Goal: Task Accomplishment & Management: Complete application form

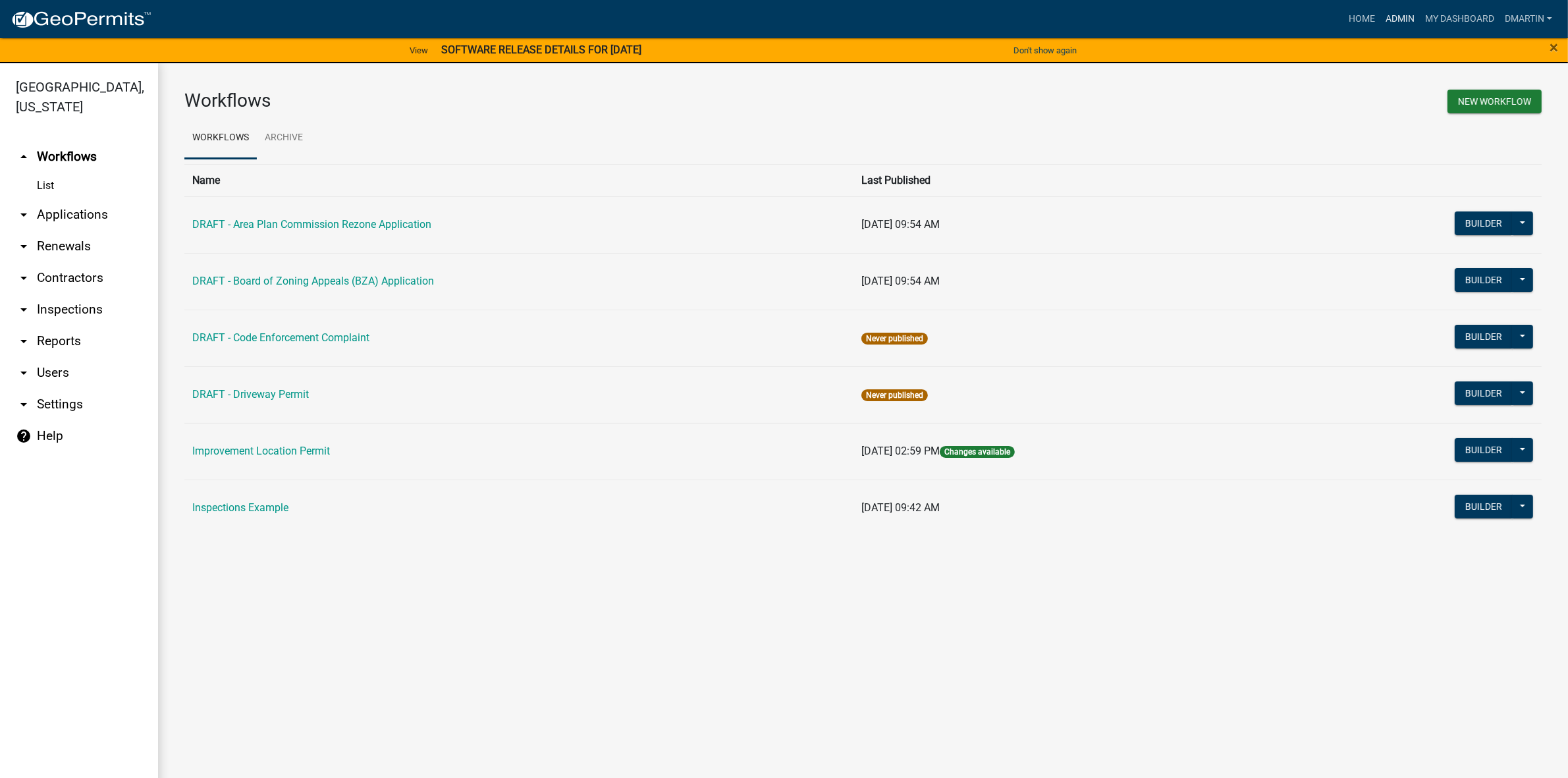
click at [1394, 13] on link "Admin" at bounding box center [1400, 18] width 39 height 25
click at [90, 219] on link "arrow_drop_down Applications" at bounding box center [79, 215] width 158 height 32
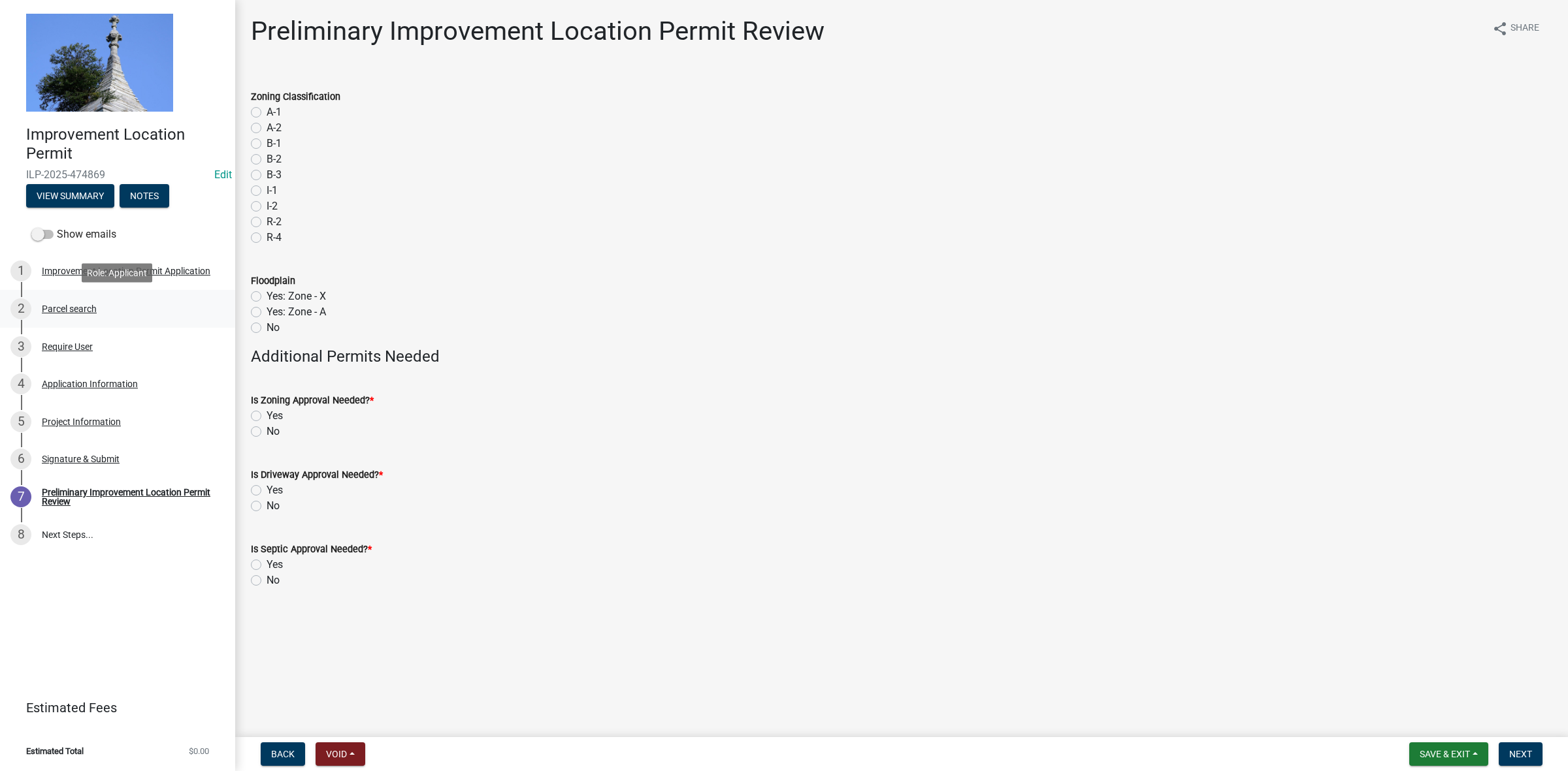
click at [82, 309] on div "Parcel search" at bounding box center [69, 309] width 55 height 10
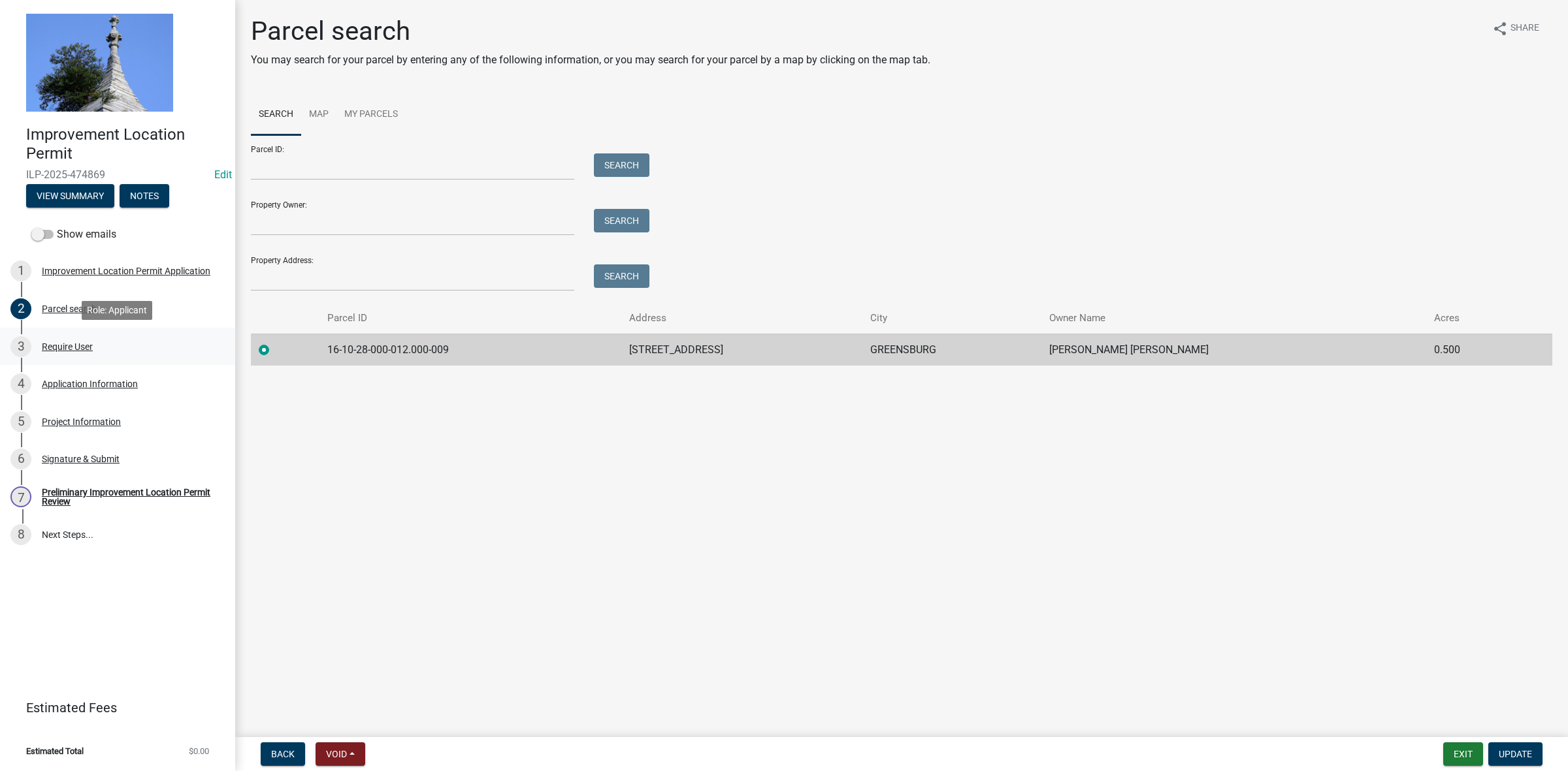
click at [57, 344] on div "Require User" at bounding box center [67, 347] width 51 height 10
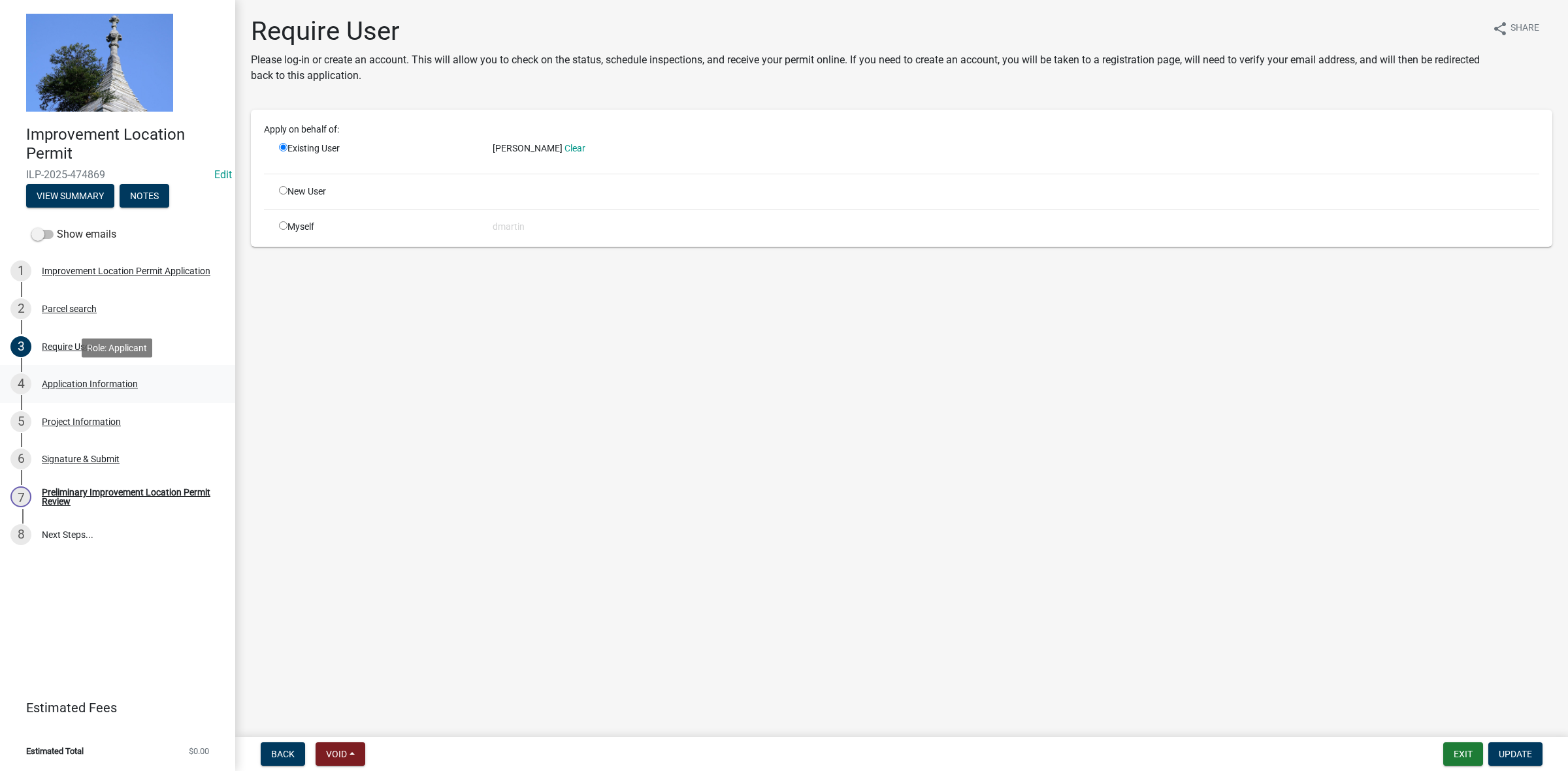
click at [62, 386] on div "Application Information" at bounding box center [90, 384] width 96 height 10
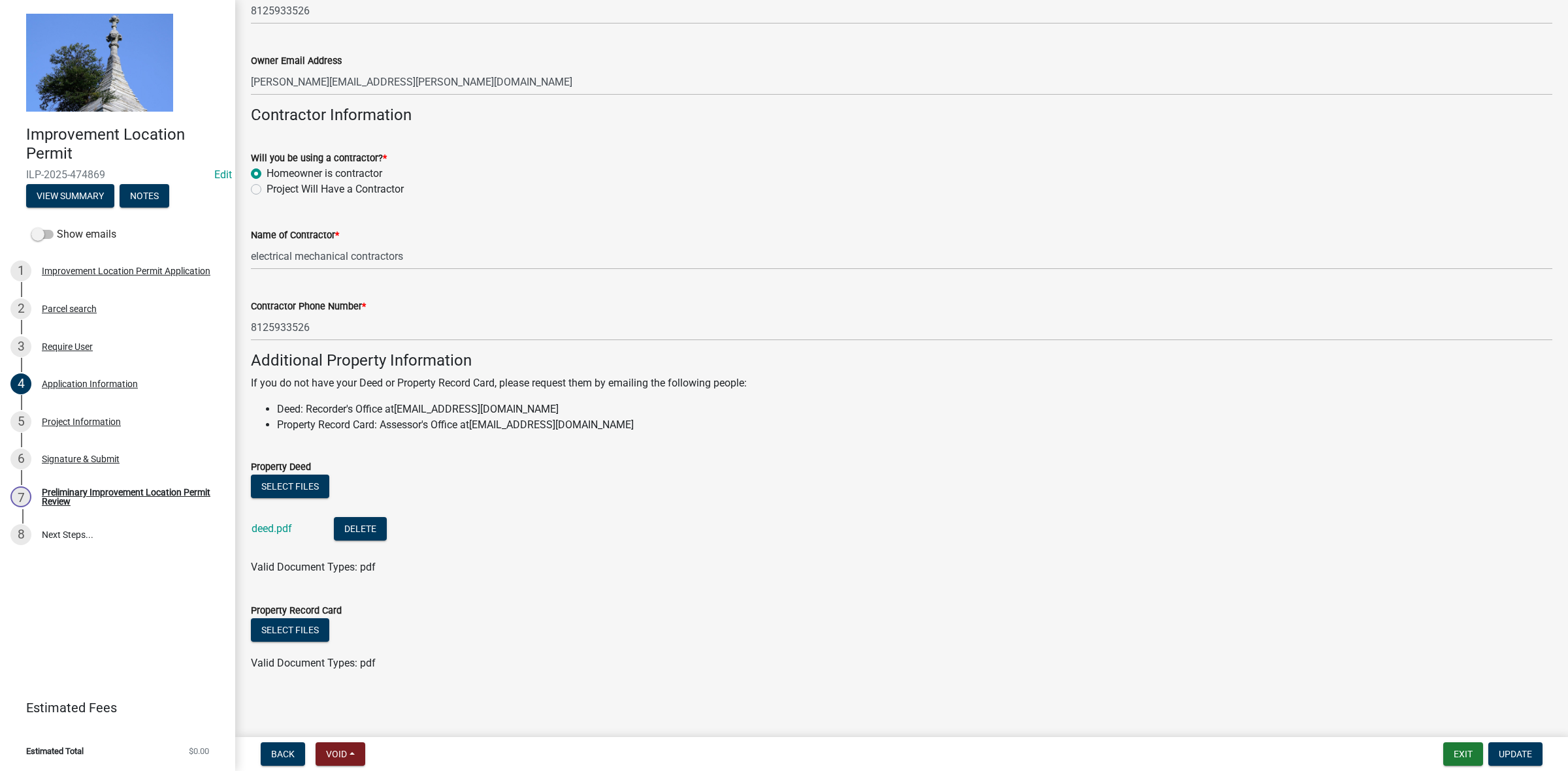
scroll to position [616, 0]
click at [265, 527] on link "deed.pdf" at bounding box center [271, 528] width 40 height 13
click at [83, 417] on div "Project Information" at bounding box center [82, 422] width 79 height 10
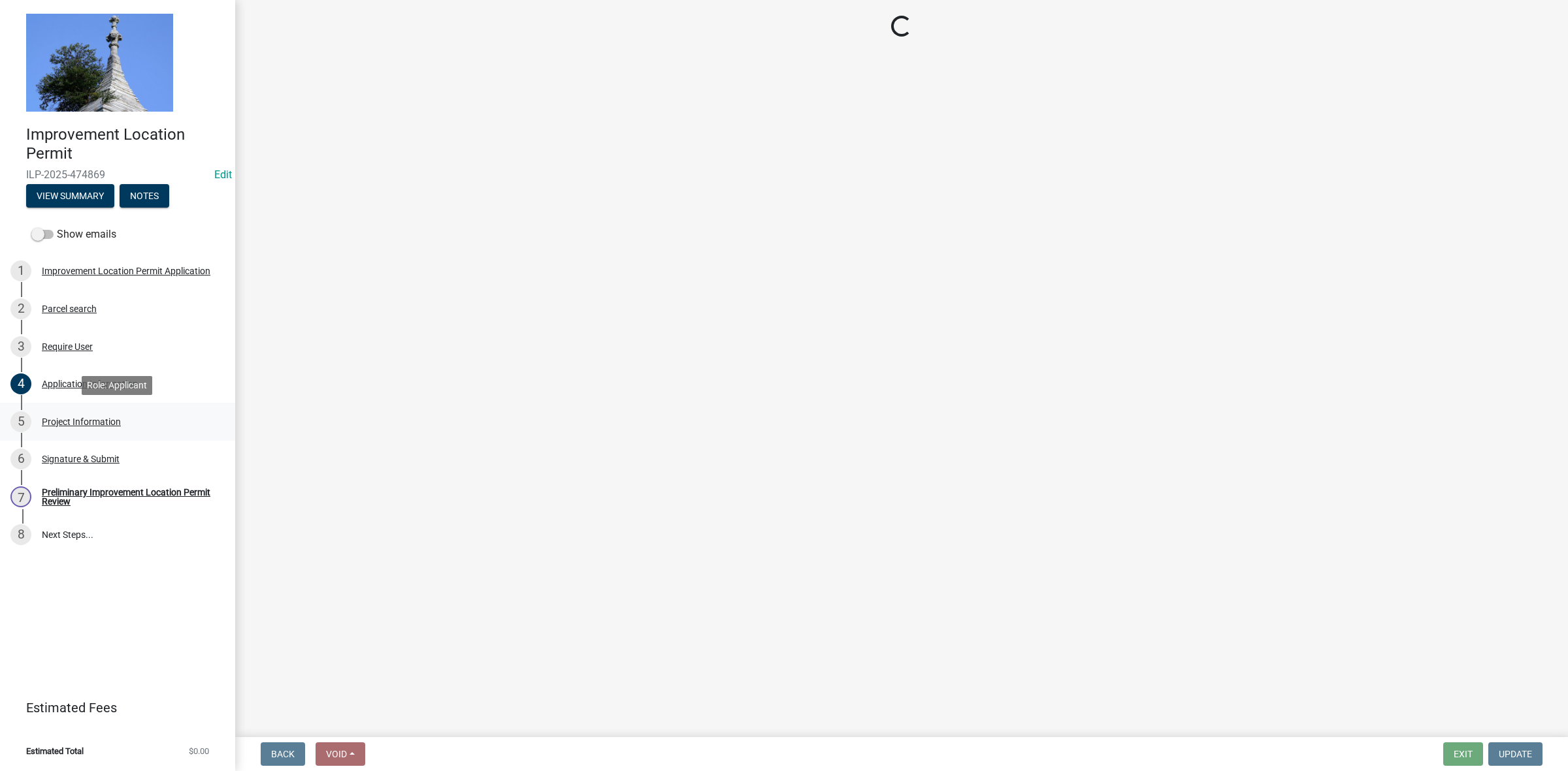
select select "f3bc9023-fd4b-4137-a980-219e42fac529"
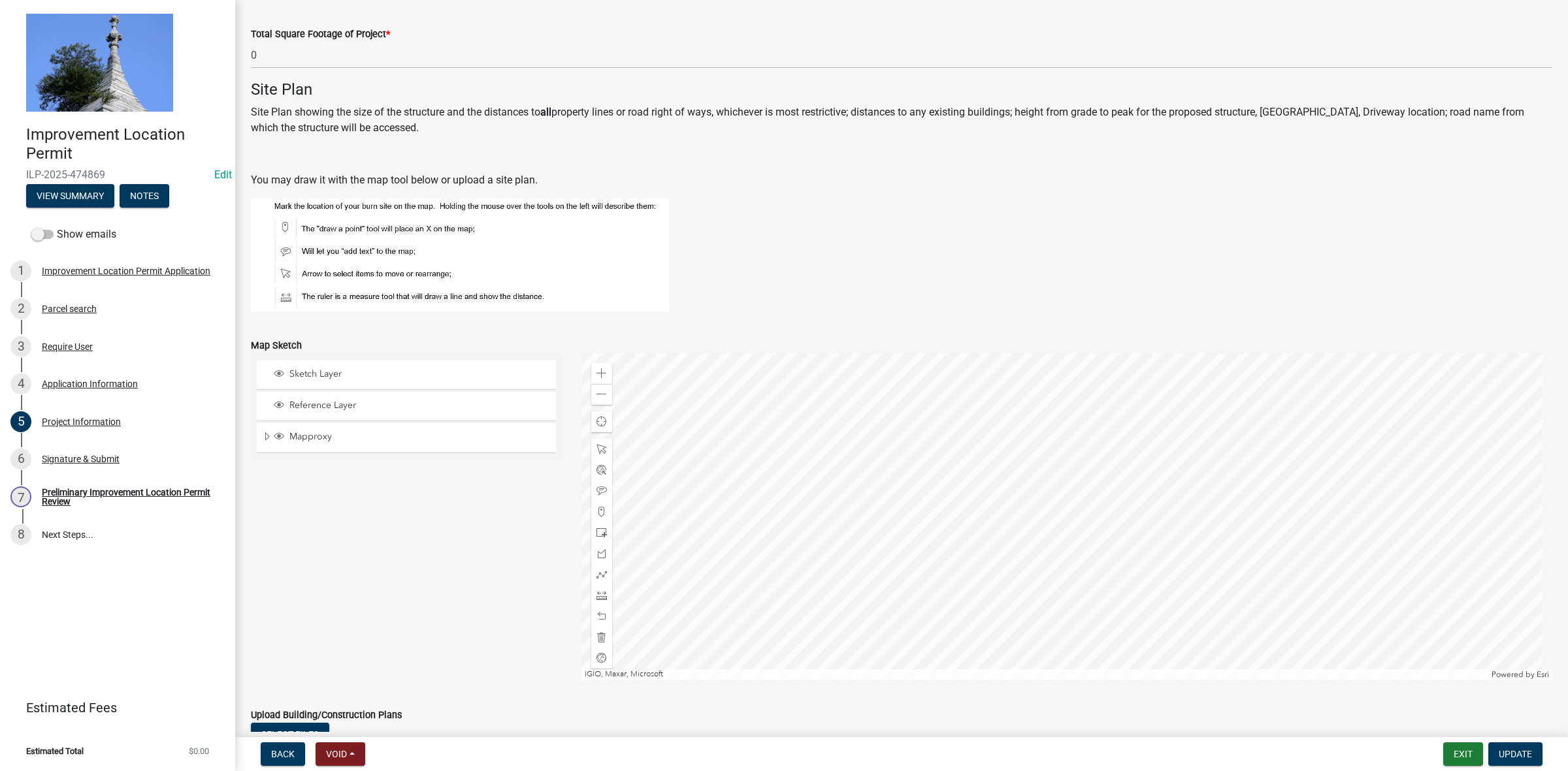
scroll to position [815, 0]
click at [599, 508] on span at bounding box center [601, 510] width 10 height 10
click at [1048, 516] on div at bounding box center [1067, 516] width 971 height 327
click at [96, 458] on div "Signature & Submit" at bounding box center [81, 459] width 78 height 10
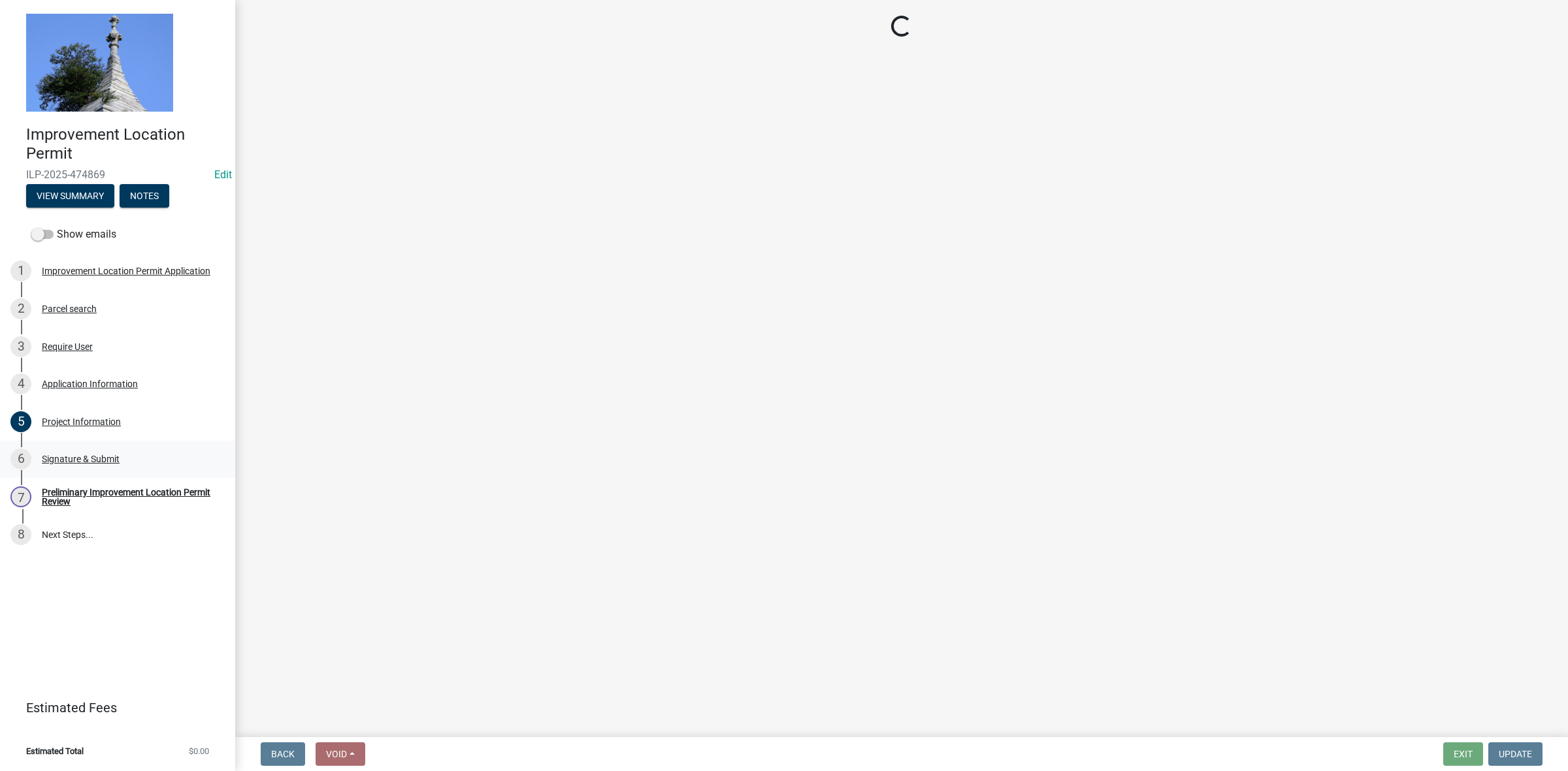
scroll to position [0, 0]
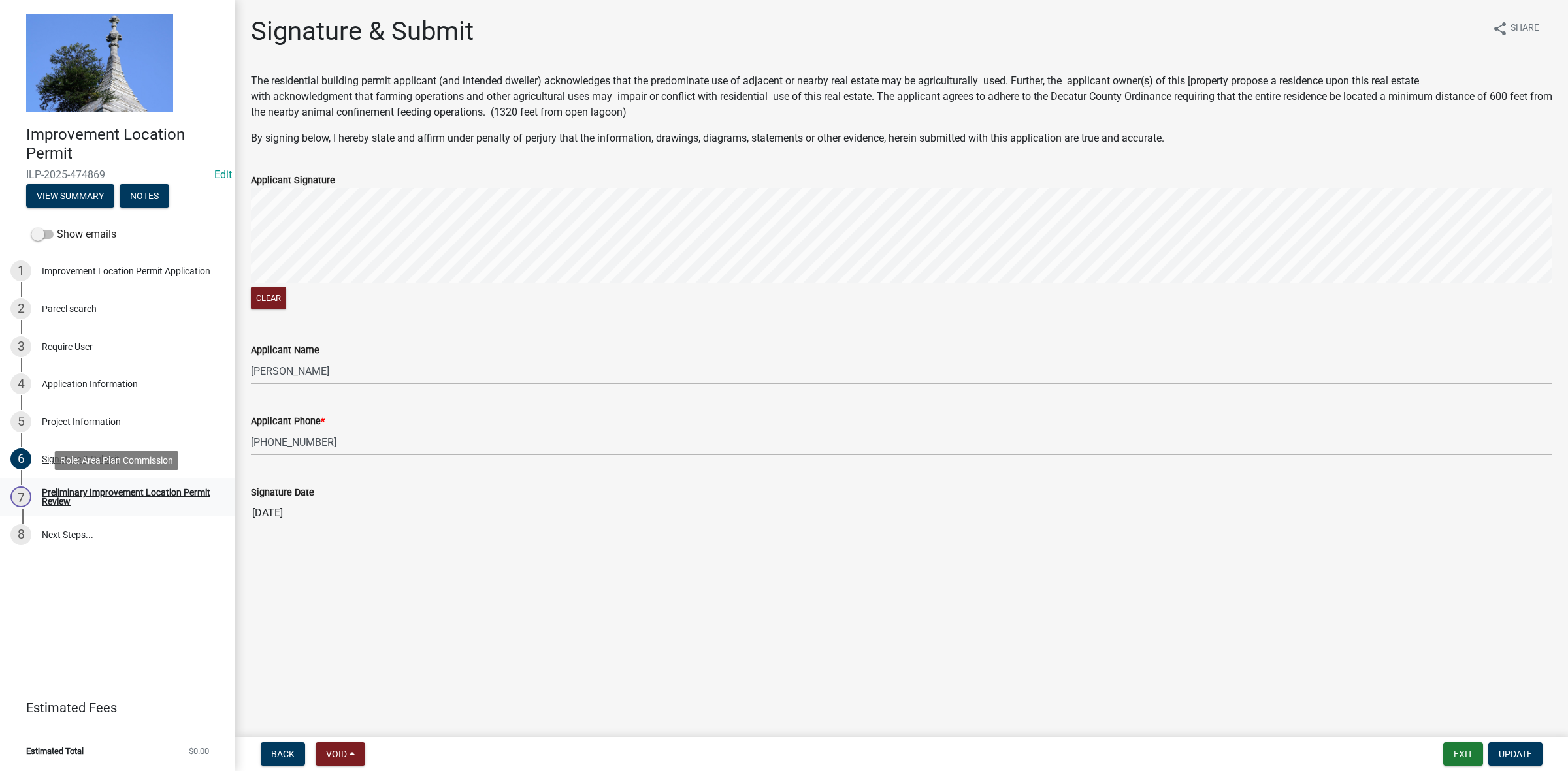
click at [102, 490] on div "Preliminary Improvement Location Permit Review" at bounding box center [128, 497] width 172 height 18
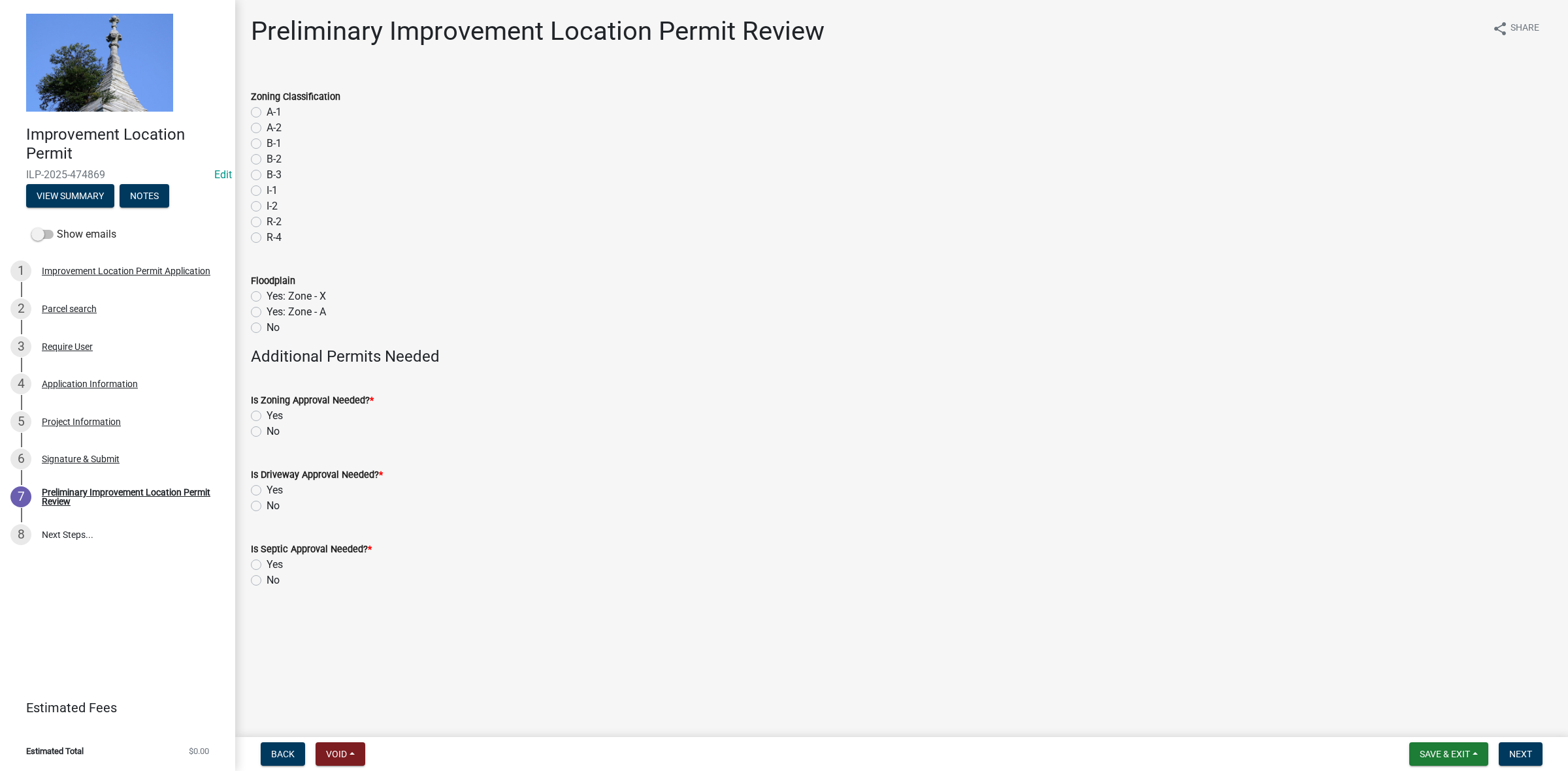
click at [267, 111] on label "A-1" at bounding box center [274, 113] width 15 height 16
click at [267, 111] on input "A-1" at bounding box center [271, 109] width 9 height 9
radio input "true"
click at [267, 327] on label "No" at bounding box center [273, 328] width 13 height 16
click at [267, 327] on input "No" at bounding box center [271, 324] width 9 height 9
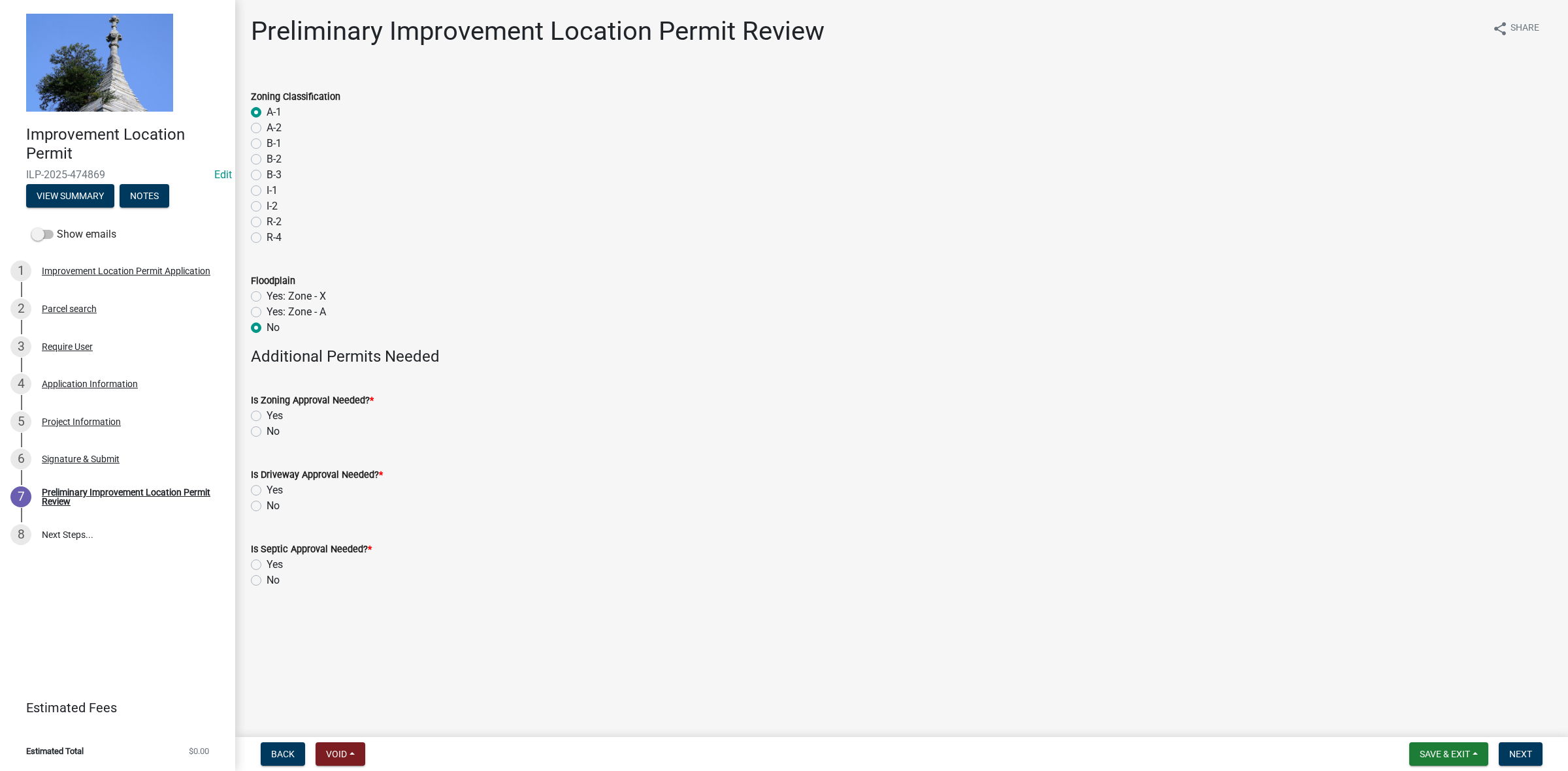
radio input "true"
click at [267, 431] on label "No" at bounding box center [273, 432] width 13 height 16
click at [267, 431] on input "No" at bounding box center [271, 428] width 9 height 9
radio input "true"
click at [267, 504] on label "No" at bounding box center [273, 506] width 13 height 16
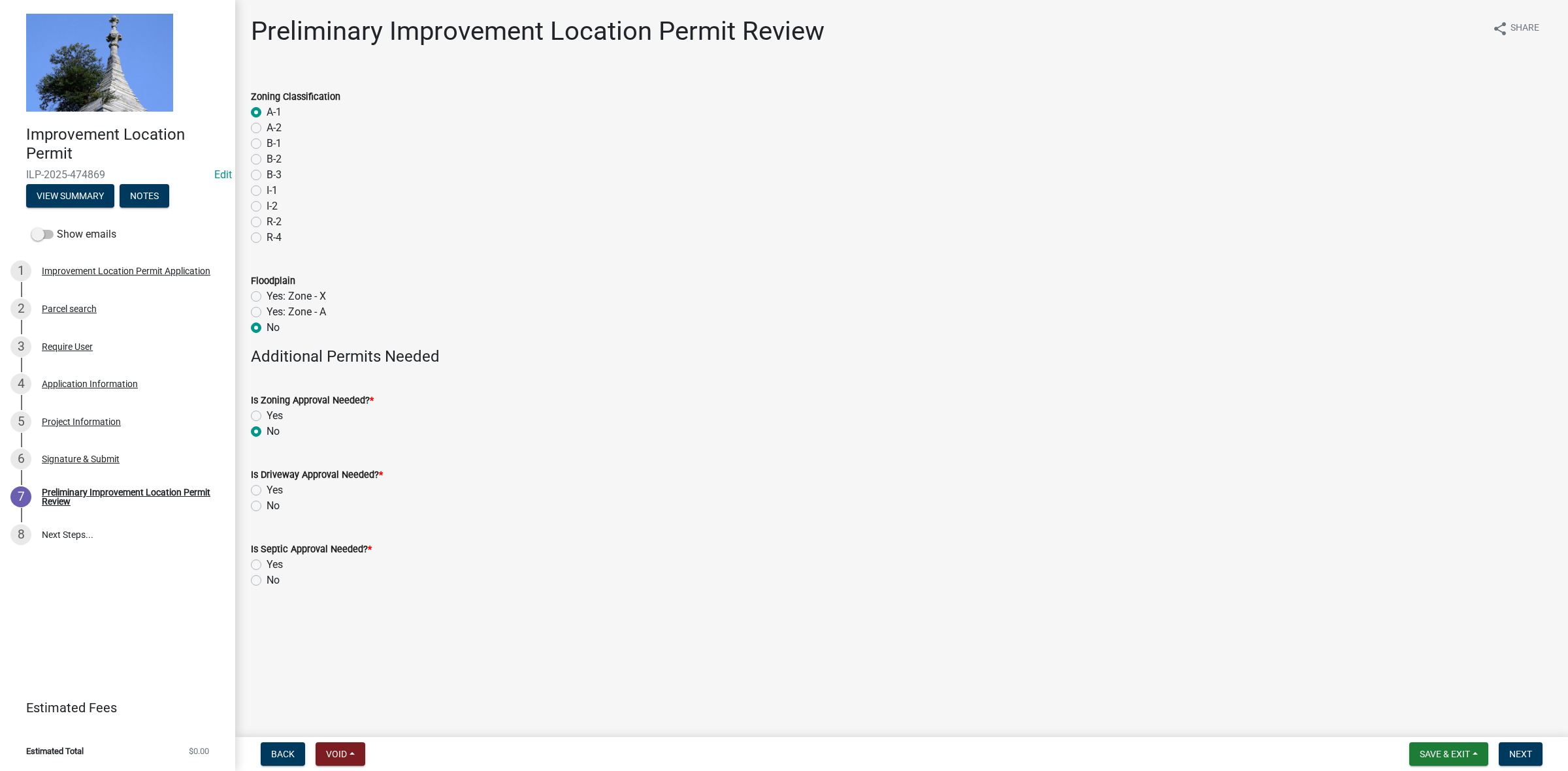
click at [267, 504] on input "No" at bounding box center [271, 502] width 9 height 9
radio input "true"
click at [267, 582] on label "No" at bounding box center [273, 581] width 13 height 16
click at [267, 581] on input "No" at bounding box center [271, 577] width 9 height 9
radio input "true"
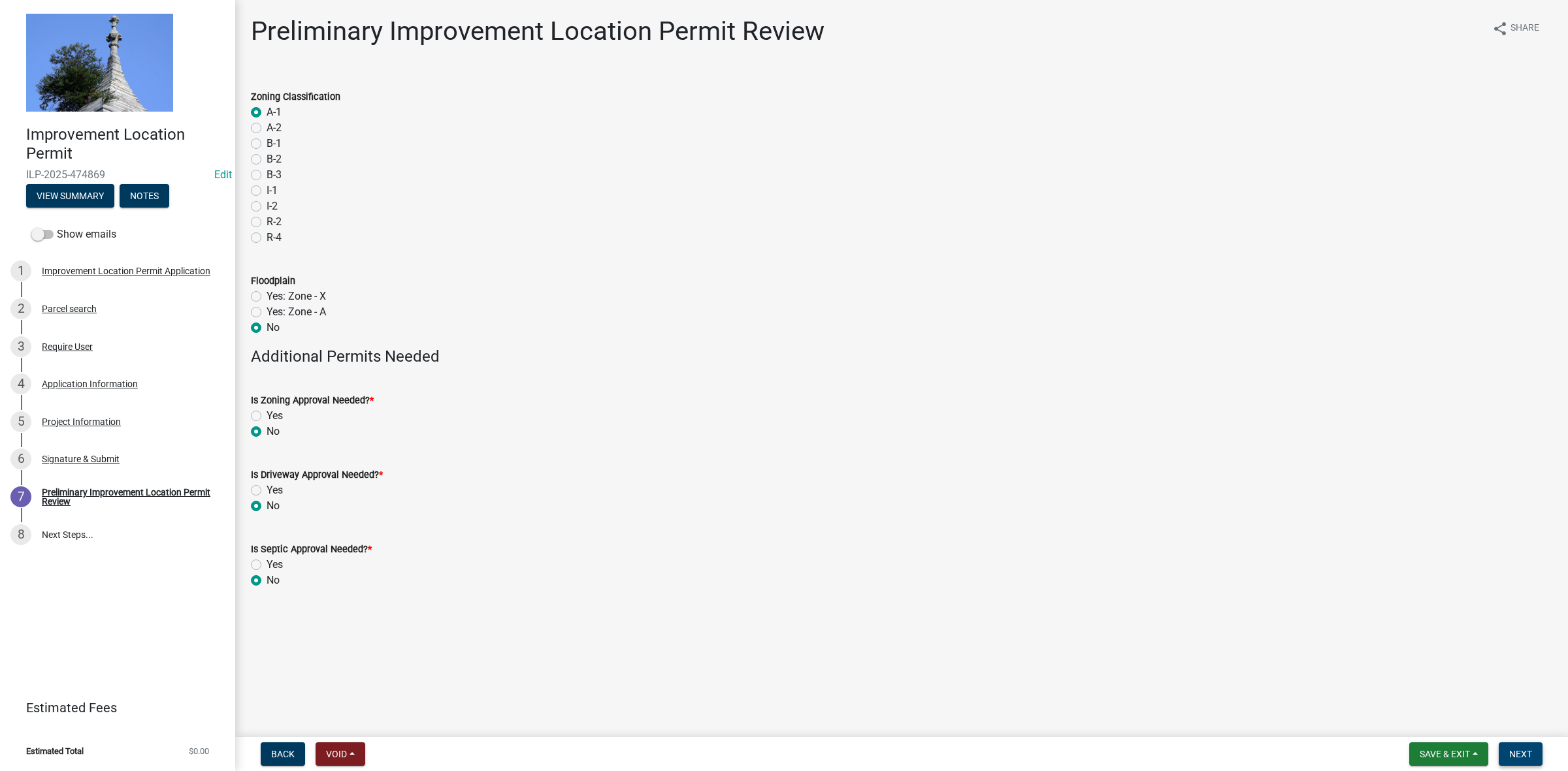
click at [1524, 752] on span "Next" at bounding box center [1520, 754] width 23 height 10
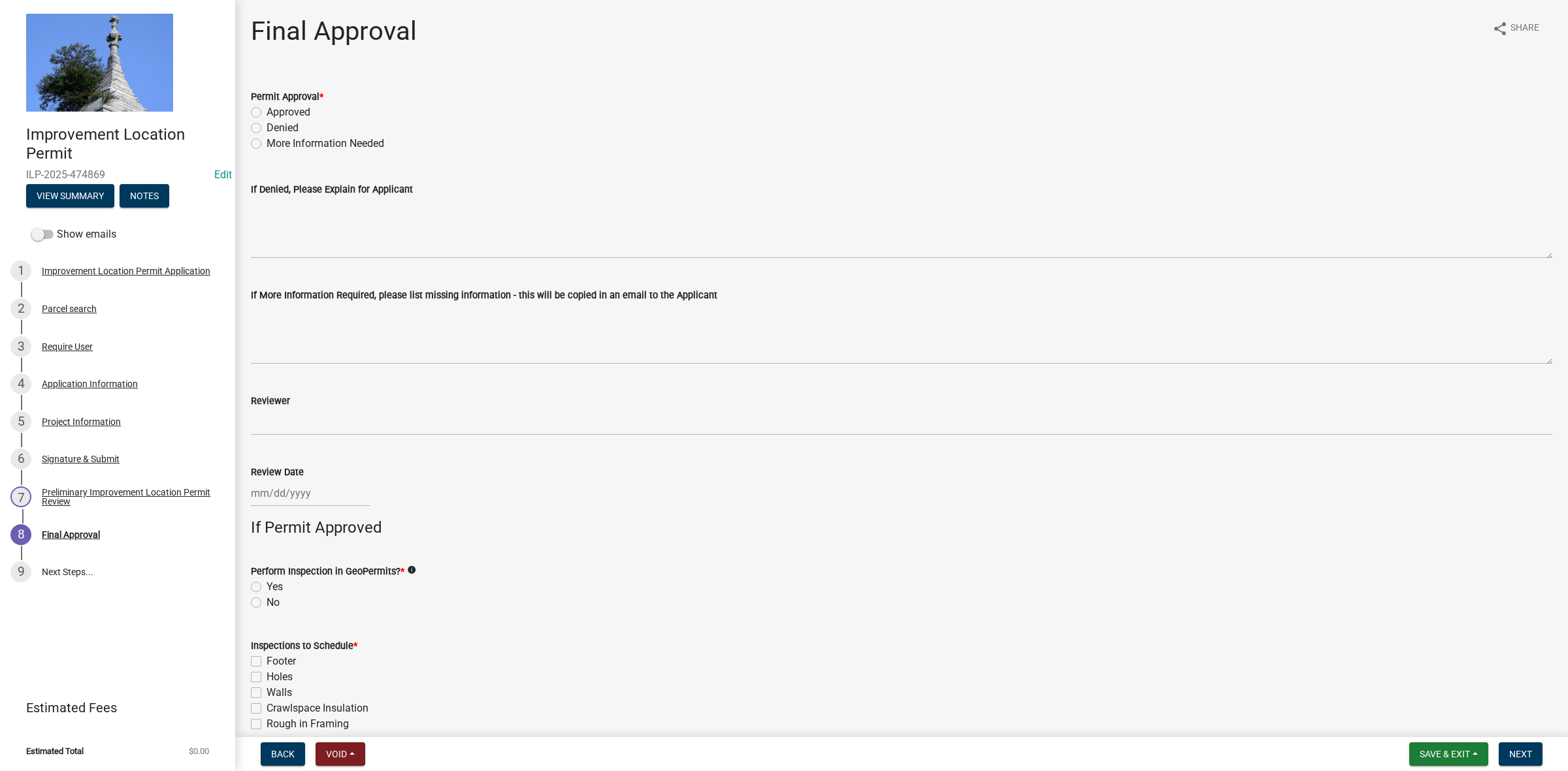
click at [267, 109] on label "Approved" at bounding box center [288, 113] width 44 height 16
click at [267, 109] on input "Approved" at bounding box center [271, 109] width 9 height 9
radio input "true"
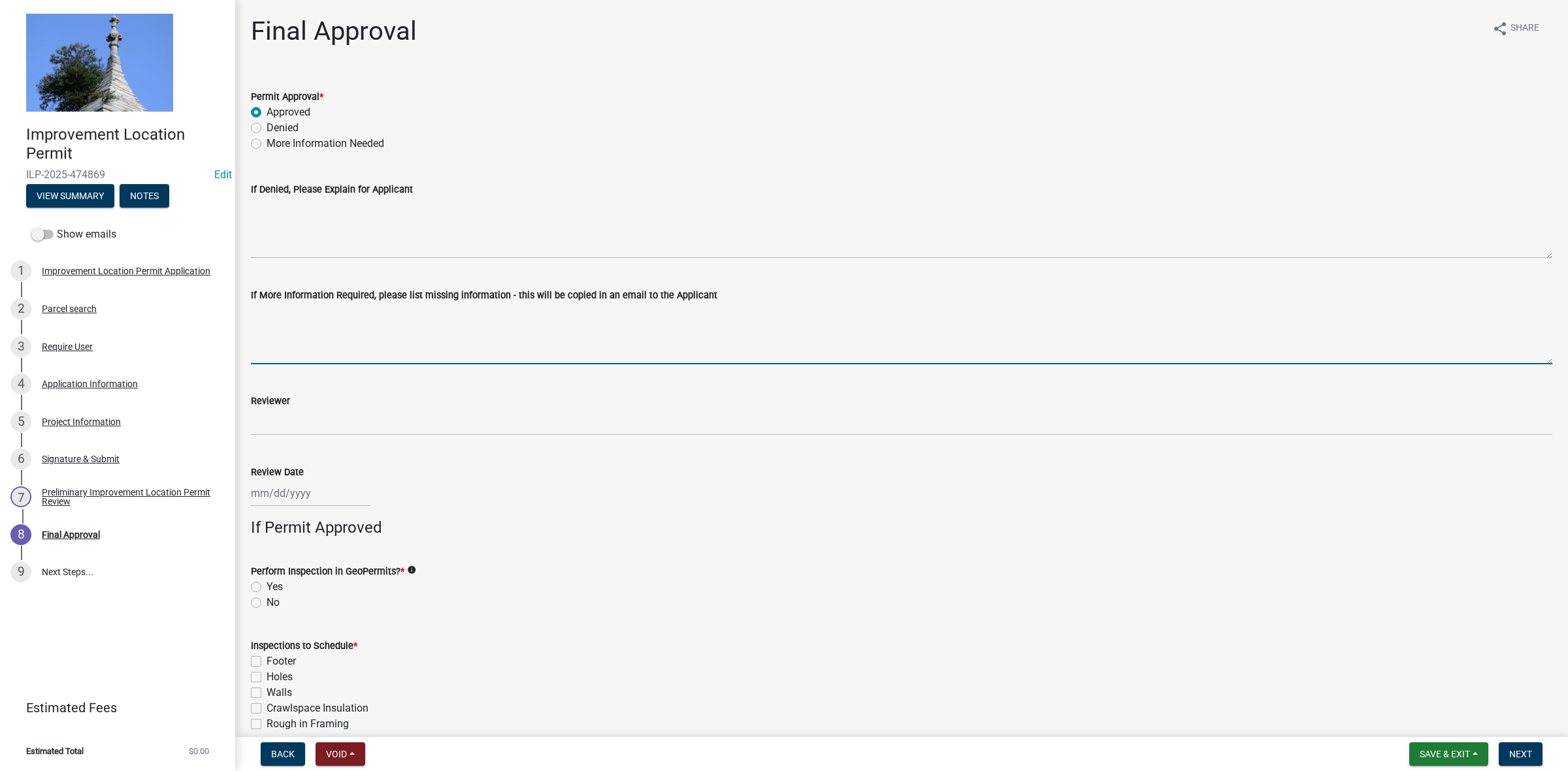
click at [267, 320] on textarea "If More Information Required, please list missing information - this will be co…" at bounding box center [901, 333] width 1301 height 61
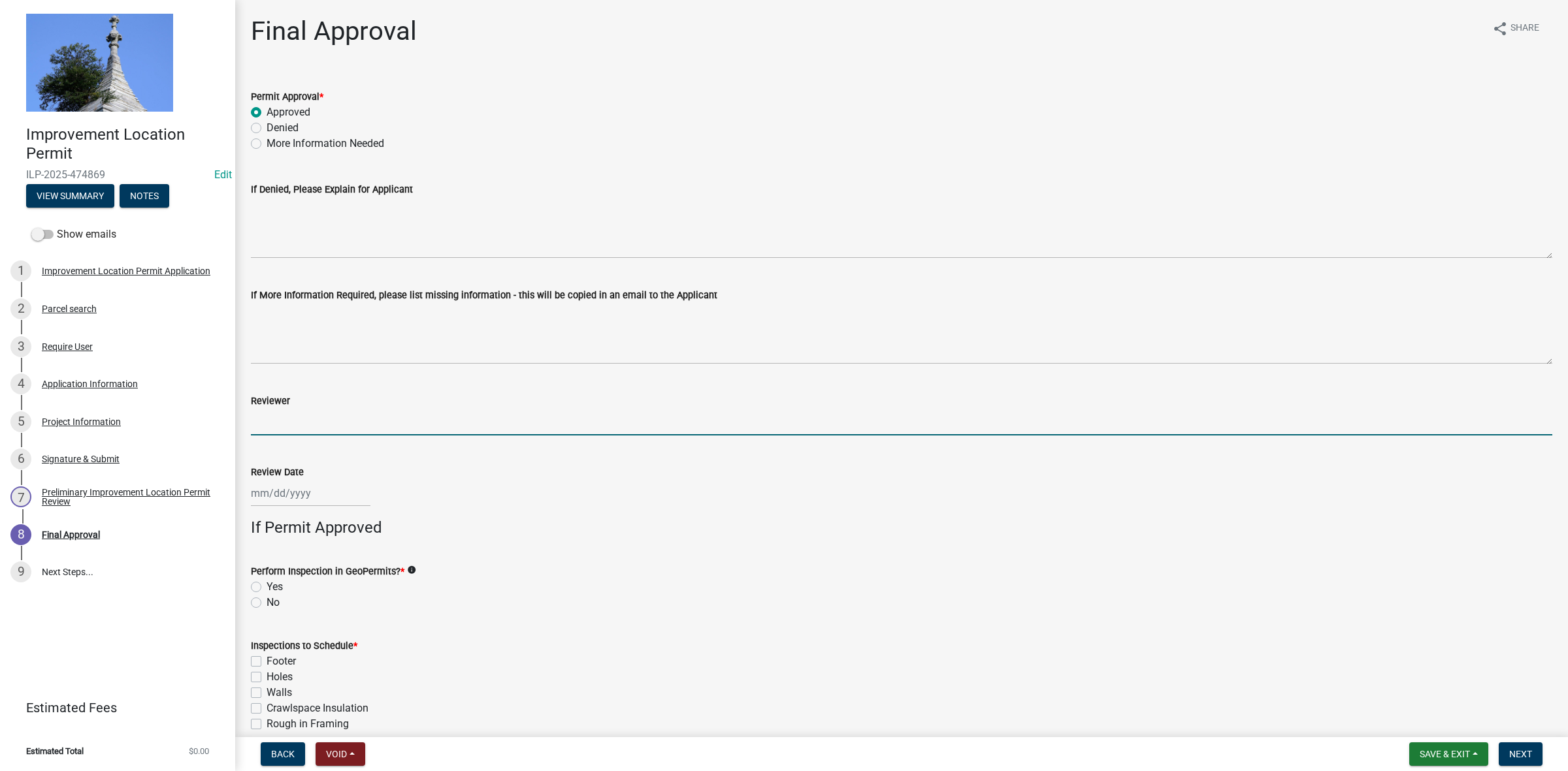
click at [270, 410] on input "Reviewer" at bounding box center [901, 422] width 1301 height 27
type input "dm"
click at [279, 500] on div at bounding box center [310, 493] width 120 height 27
select select "9"
select select "2025"
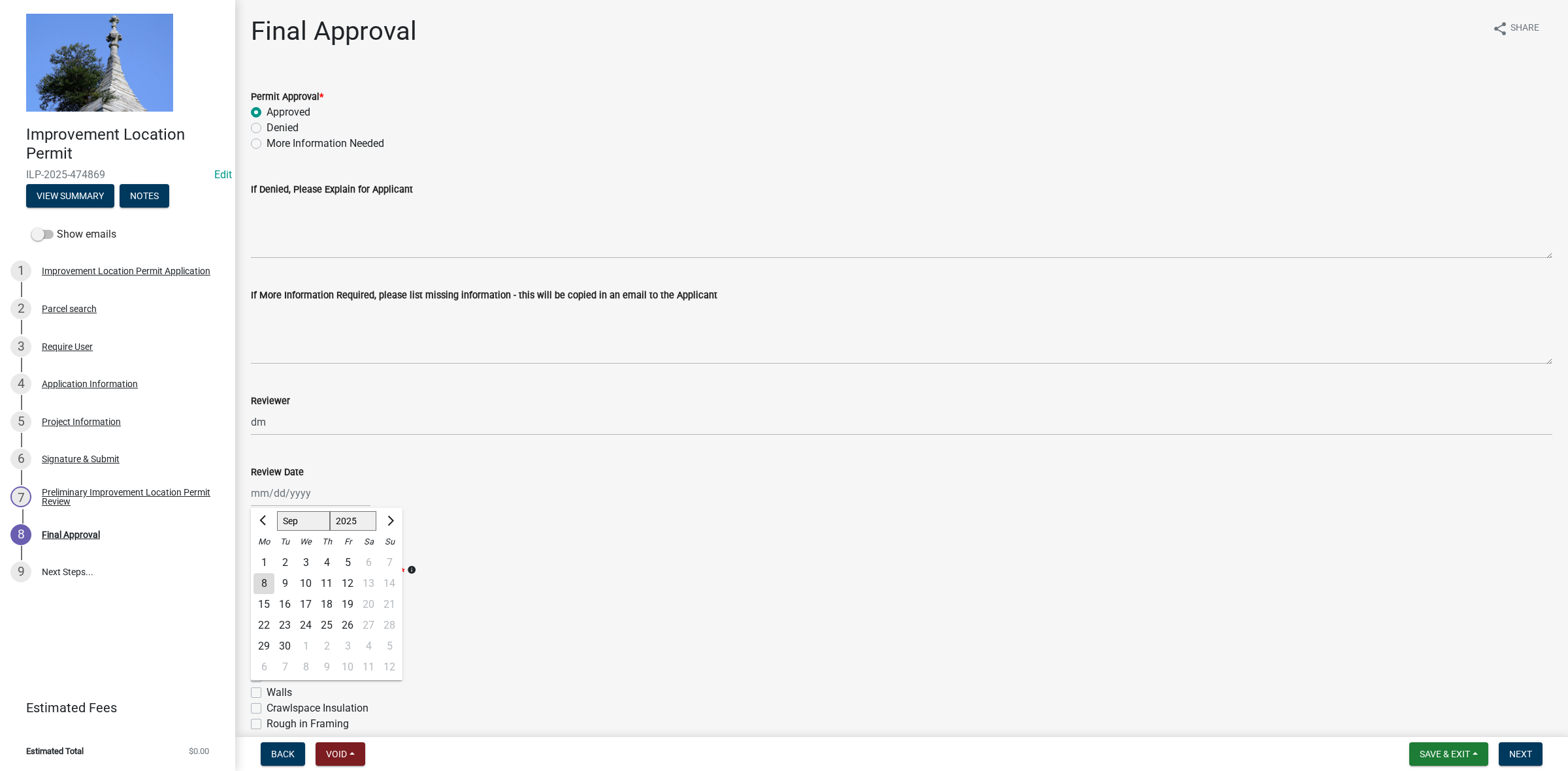
click at [265, 579] on div "8" at bounding box center [263, 584] width 21 height 21
type input "09/08/2025"
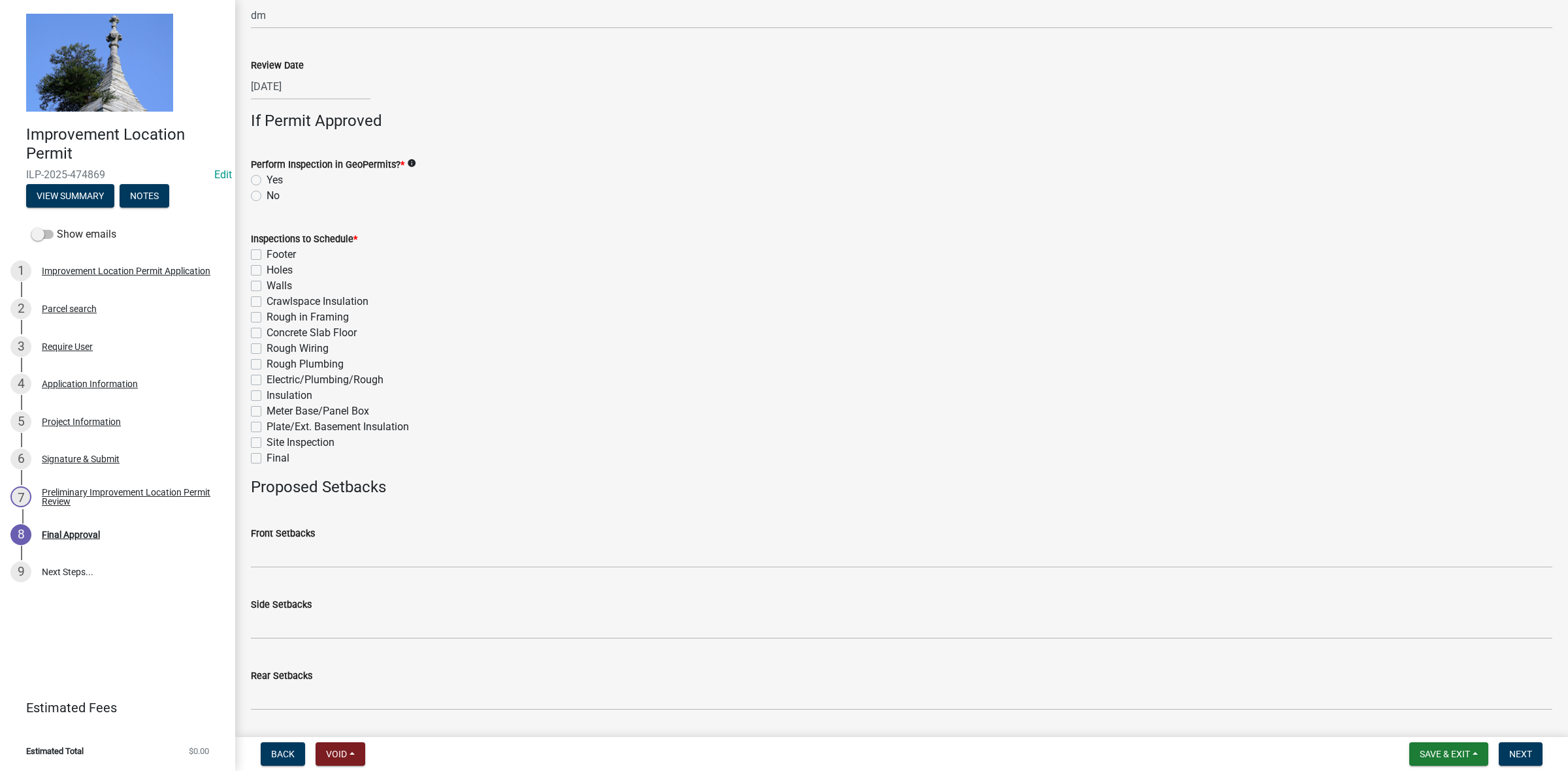
scroll to position [409, 0]
click at [267, 194] on label "No" at bounding box center [273, 194] width 13 height 16
click at [267, 194] on input "No" at bounding box center [271, 190] width 9 height 9
radio input "true"
click at [267, 454] on label "Final" at bounding box center [278, 457] width 23 height 16
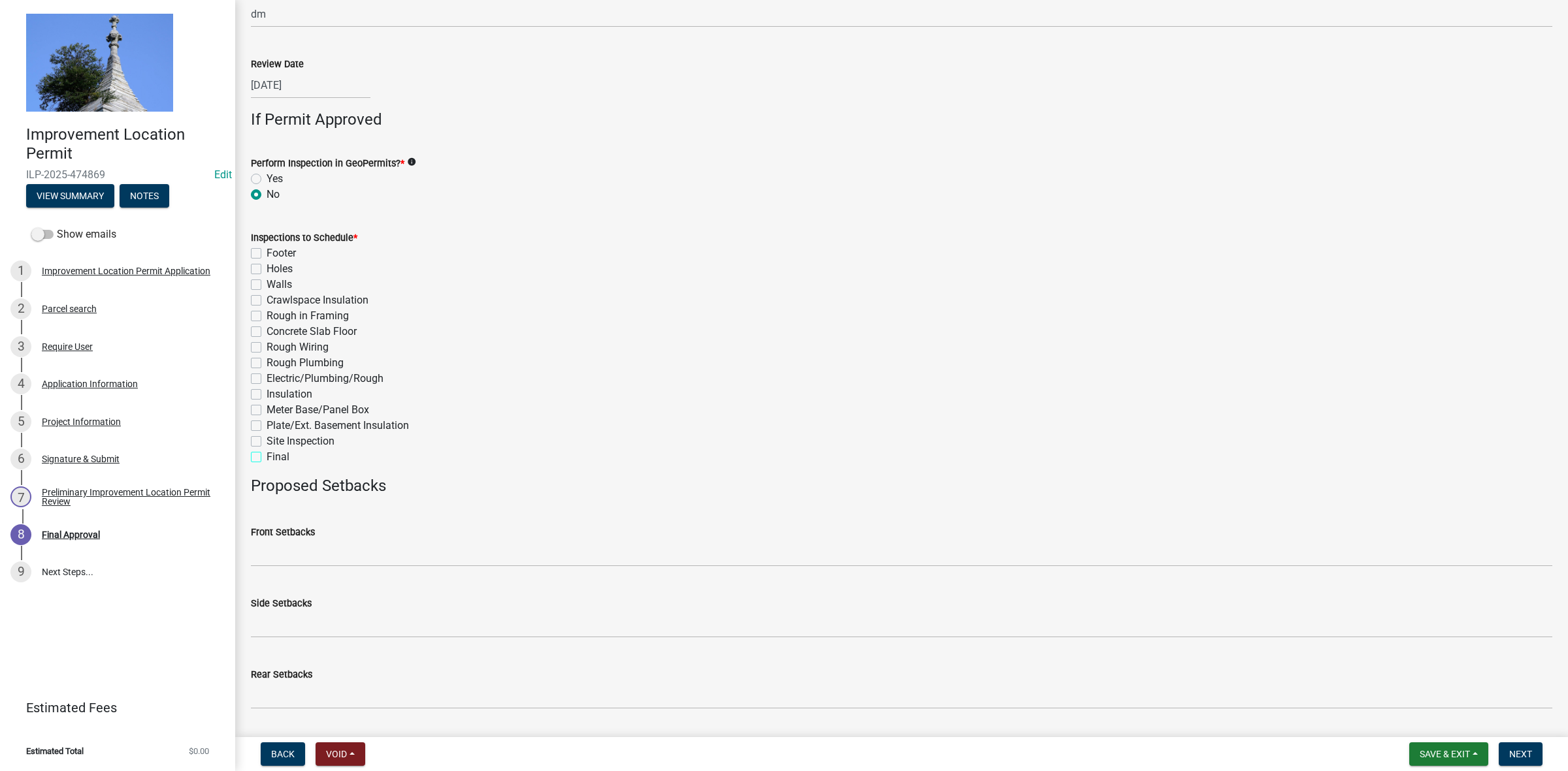
click at [267, 454] on input "Final" at bounding box center [271, 453] width 9 height 9
checkbox input "true"
checkbox input "false"
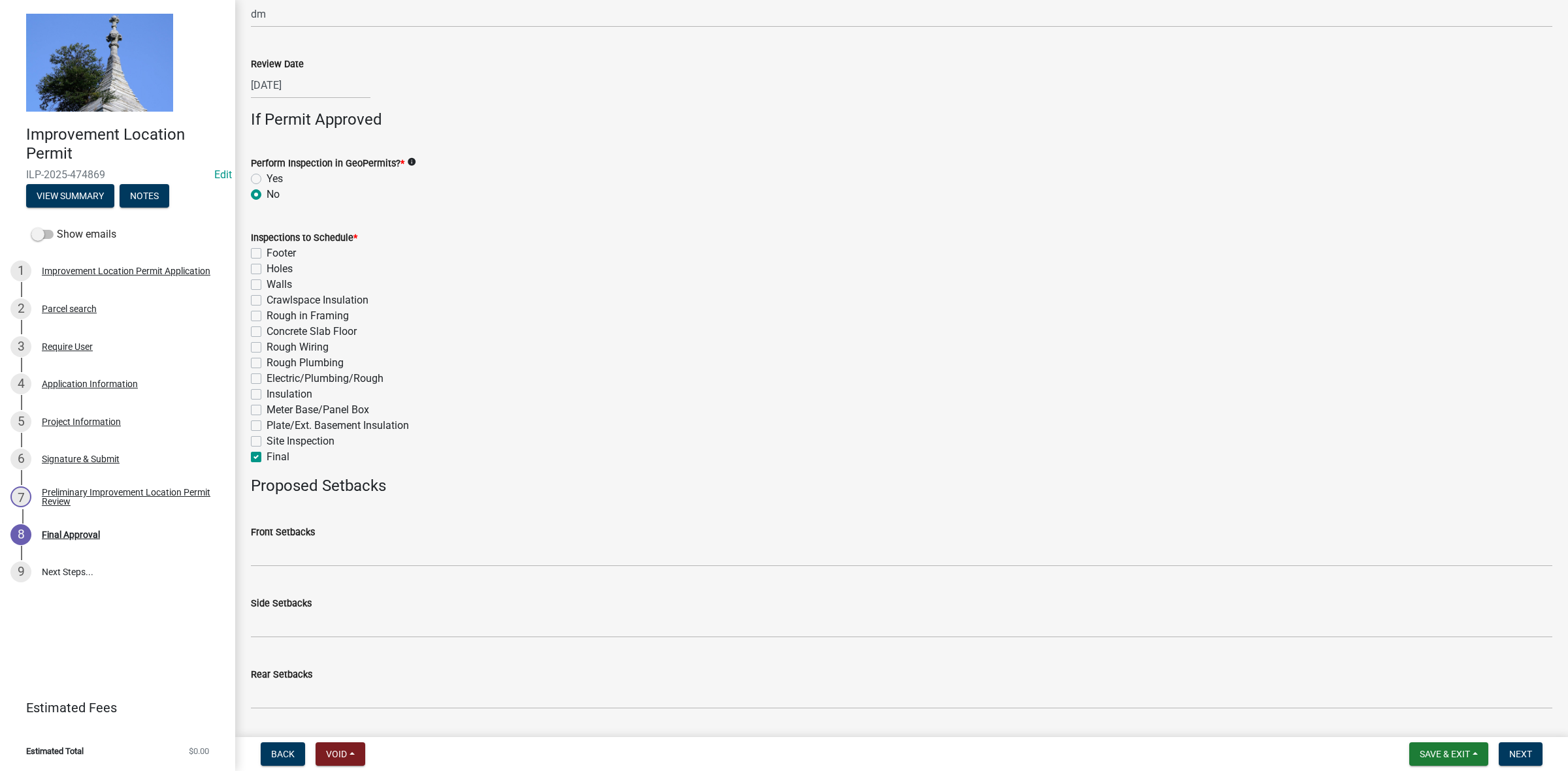
checkbox input "false"
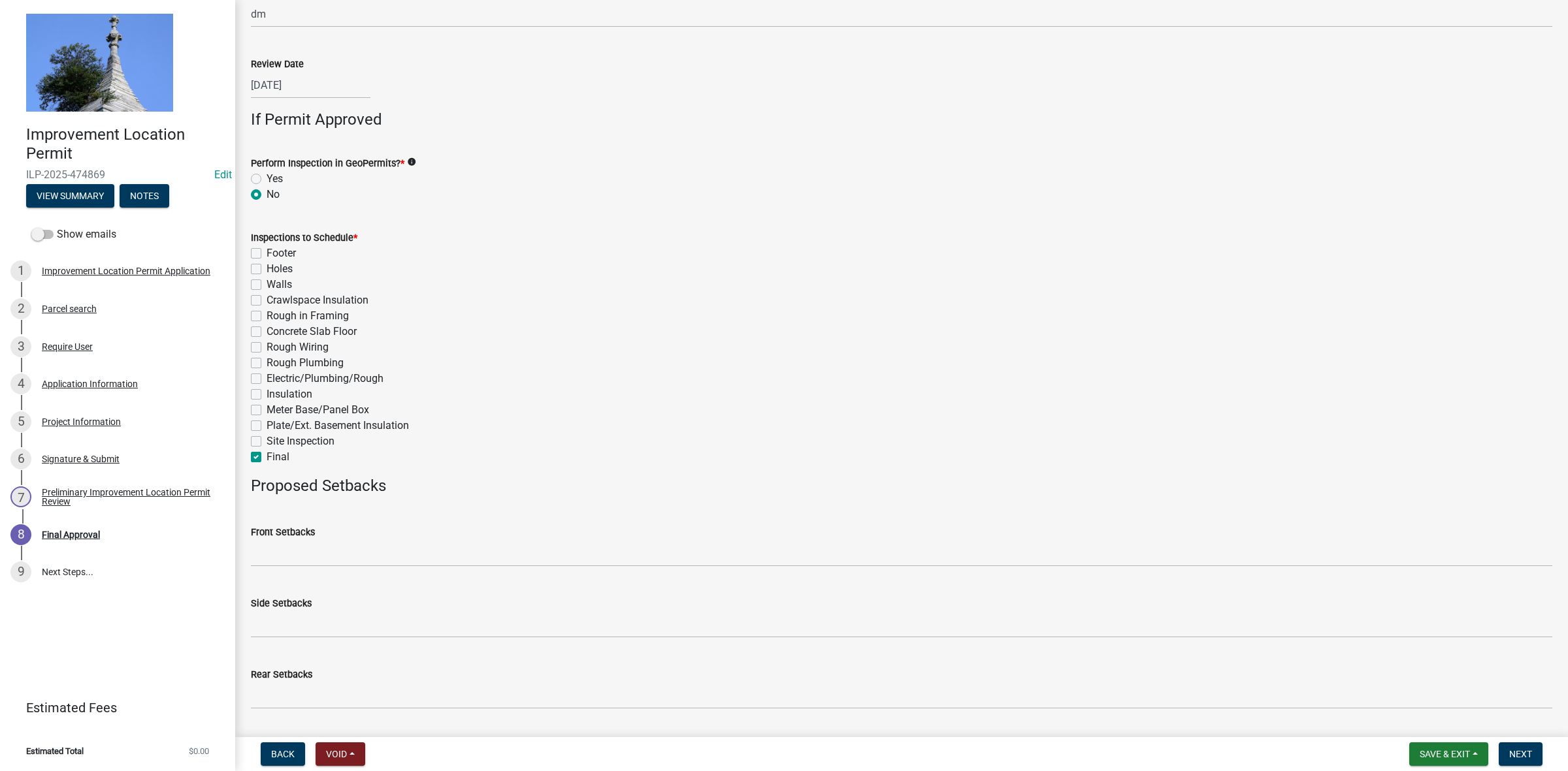
checkbox input "false"
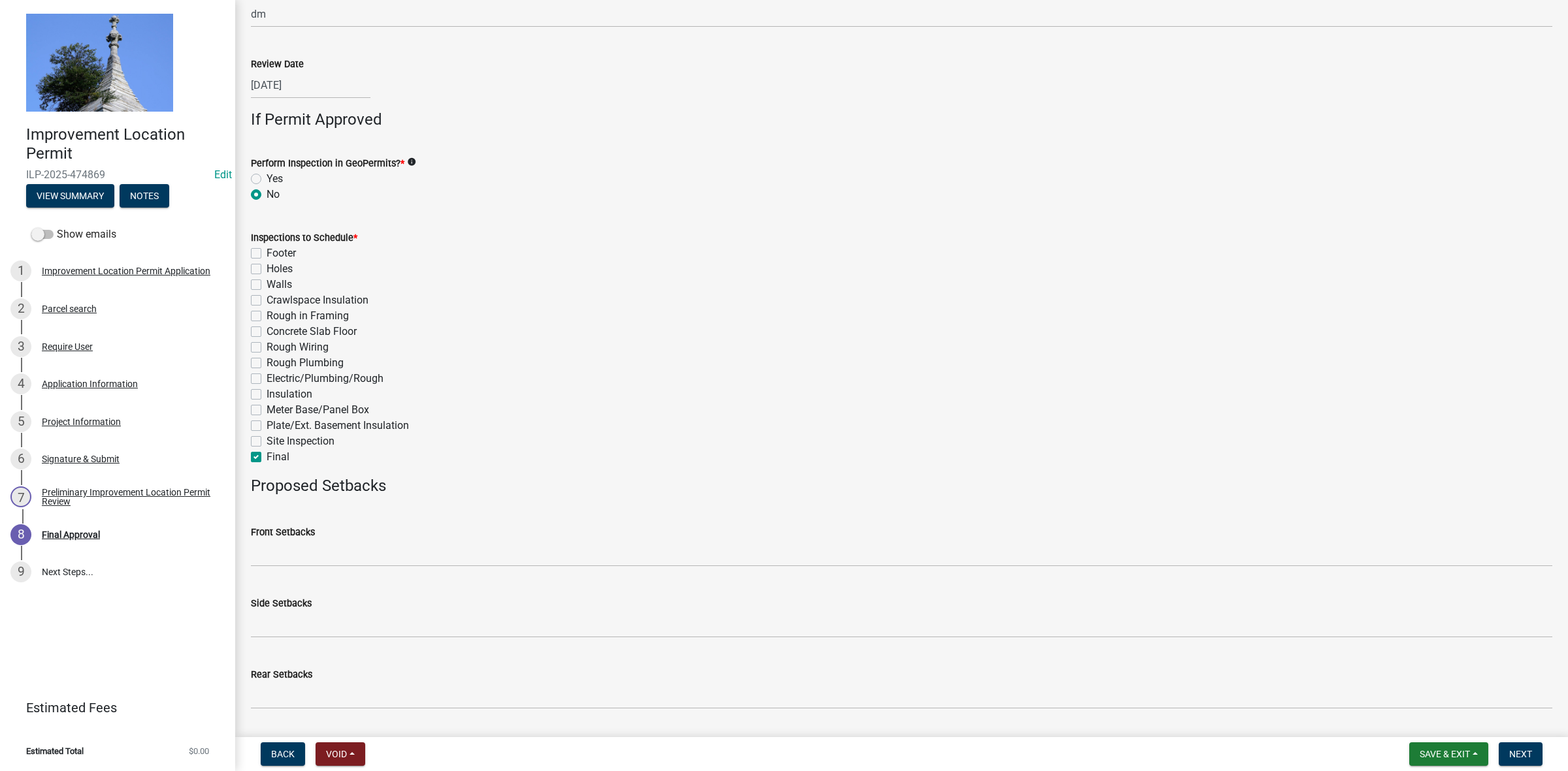
checkbox input "true"
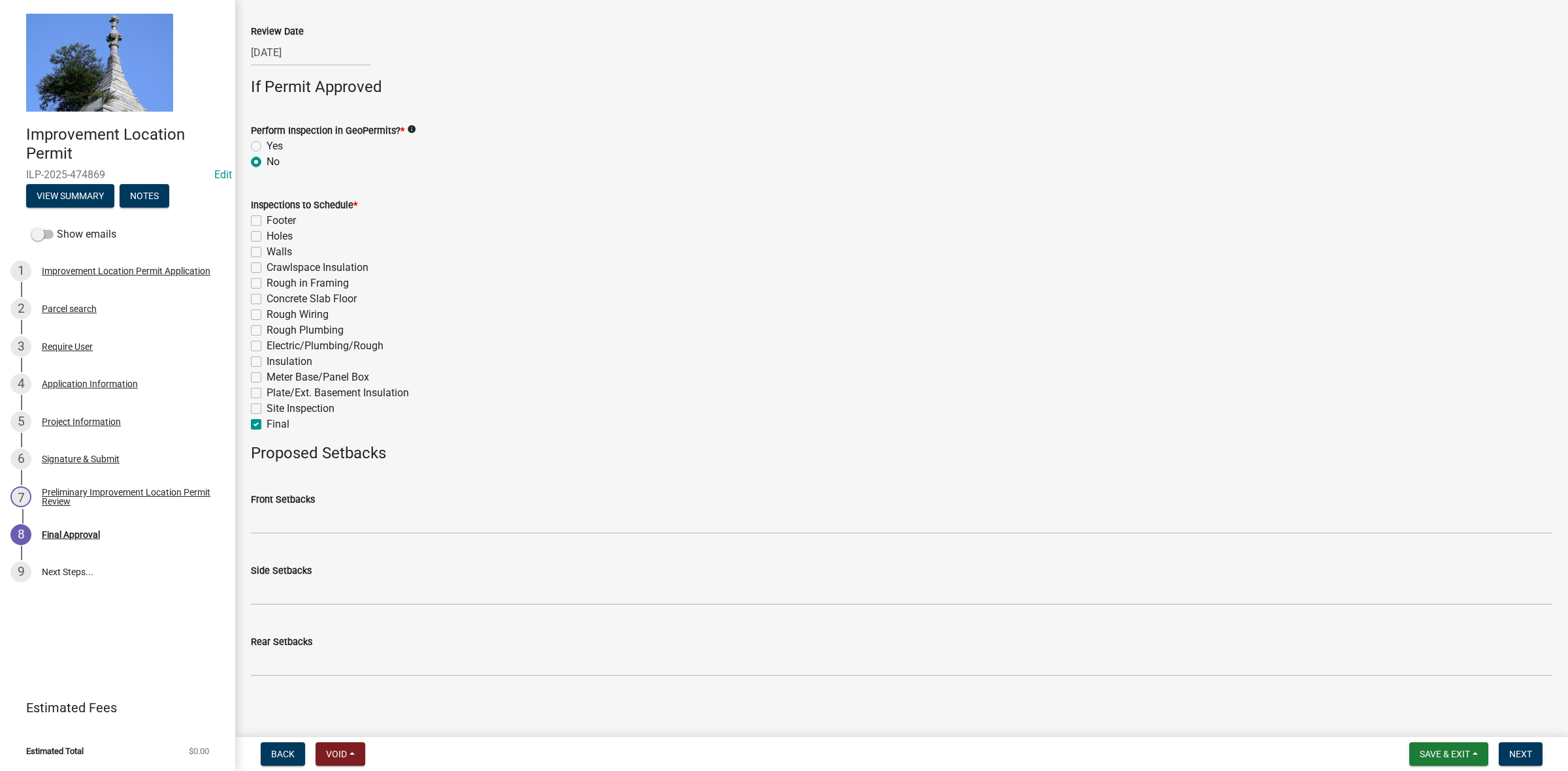
scroll to position [446, 0]
click at [1517, 751] on span "Next" at bounding box center [1520, 754] width 23 height 10
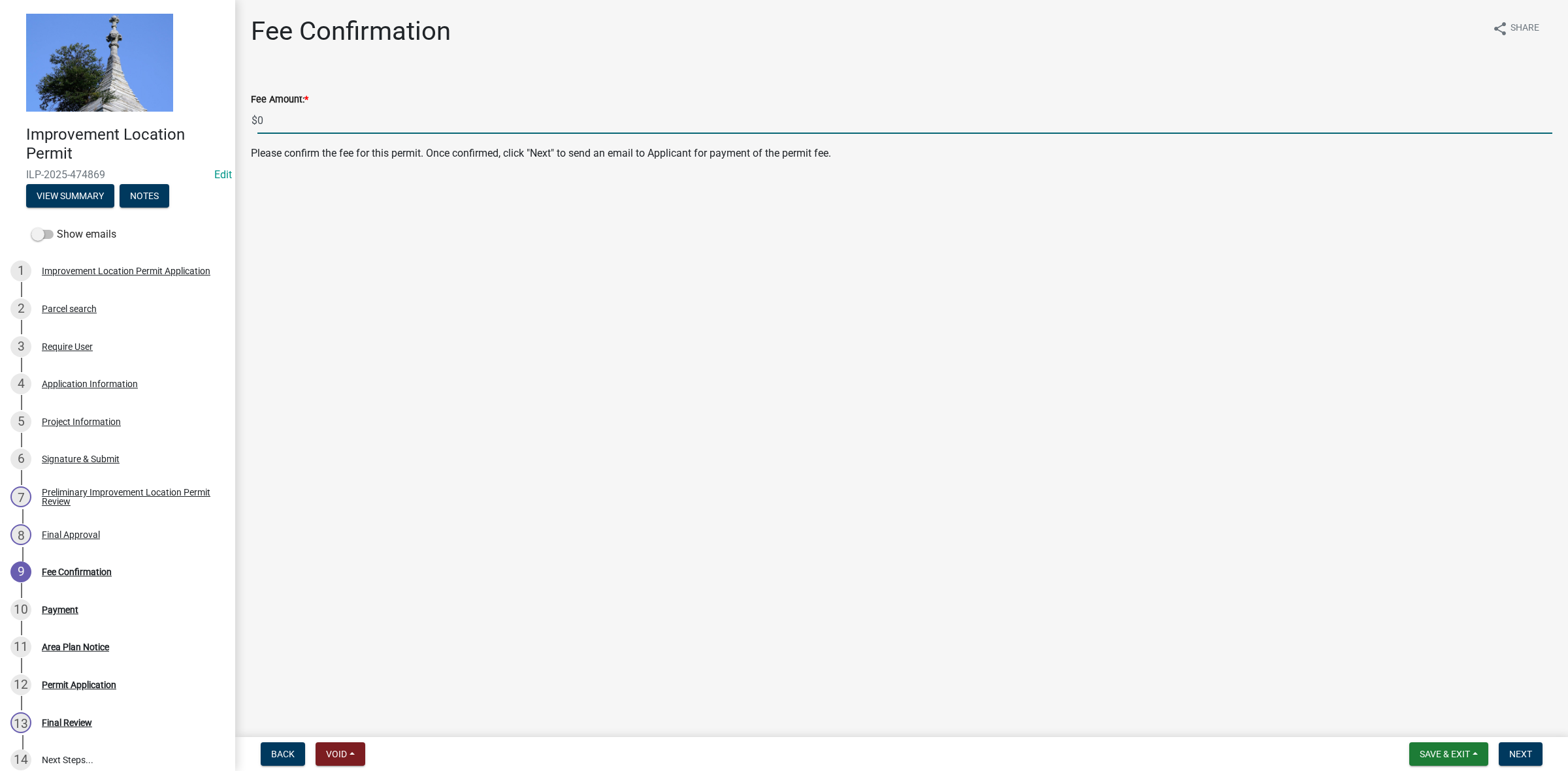
click at [268, 123] on input "0" at bounding box center [905, 121] width 1295 height 27
type input "80.00"
